Goal: Transaction & Acquisition: Purchase product/service

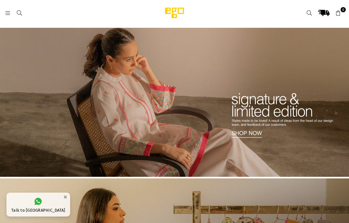
click at [5, 16] on header "Ego .st0 { fill: #000000; } 0" at bounding box center [174, 13] width 349 height 26
click at [10, 15] on icon at bounding box center [8, 13] width 6 height 6
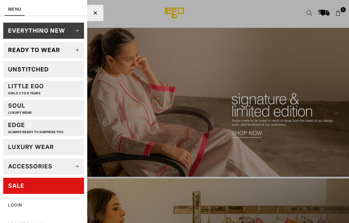
click at [16, 178] on link "SALE" at bounding box center [43, 186] width 81 height 16
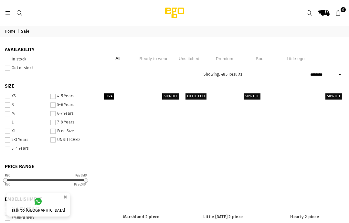
select select "******"
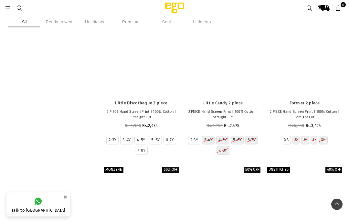
scroll to position [6259, 0]
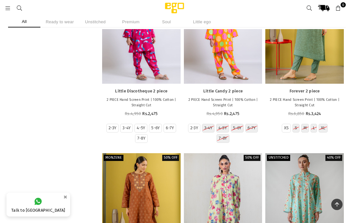
click at [63, 28] on div "All Ready to wear Unstitched Premium Soul Little ego" at bounding box center [174, 22] width 349 height 13
click at [206, 23] on li "Little ego" at bounding box center [202, 21] width 32 height 11
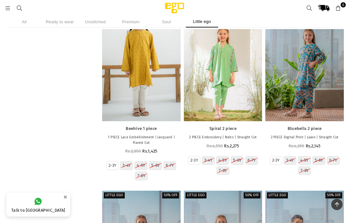
scroll to position [3231, 0]
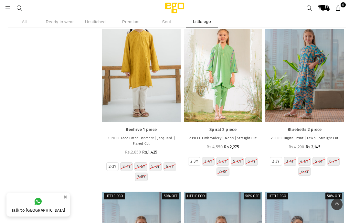
click at [64, 21] on li "Ready to wear" at bounding box center [60, 21] width 32 height 11
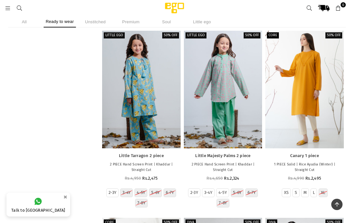
scroll to position [8759, 0]
